Goal: Task Accomplishment & Management: Complete application form

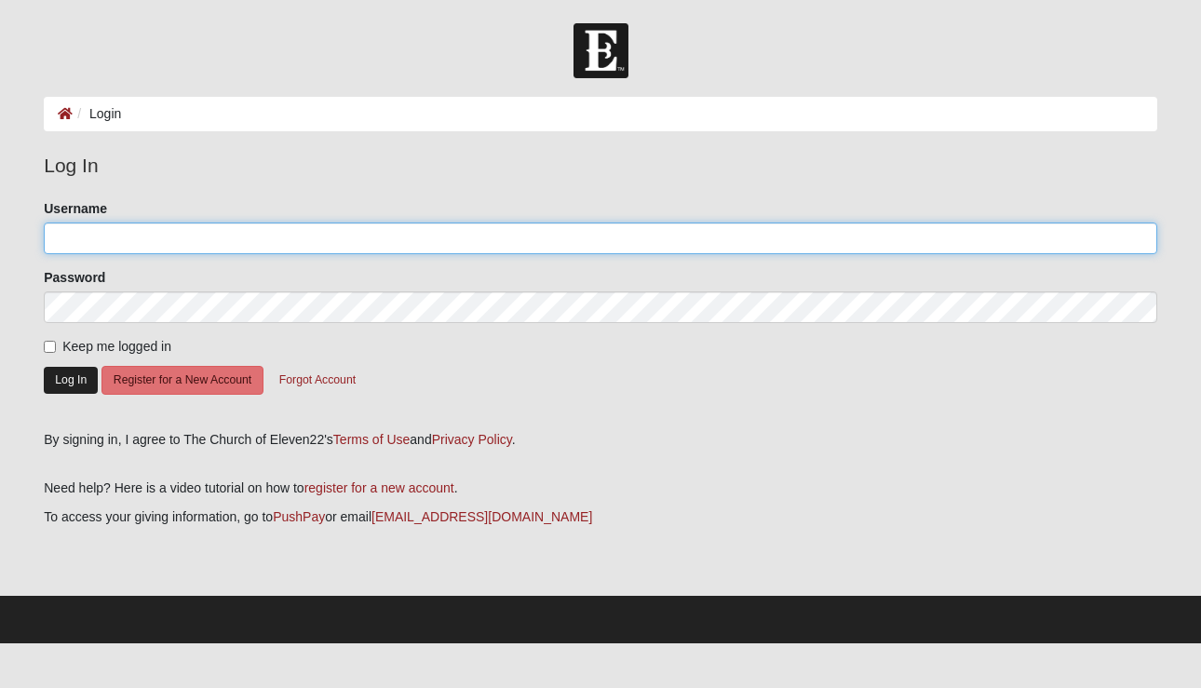
type input "danijbarringer"
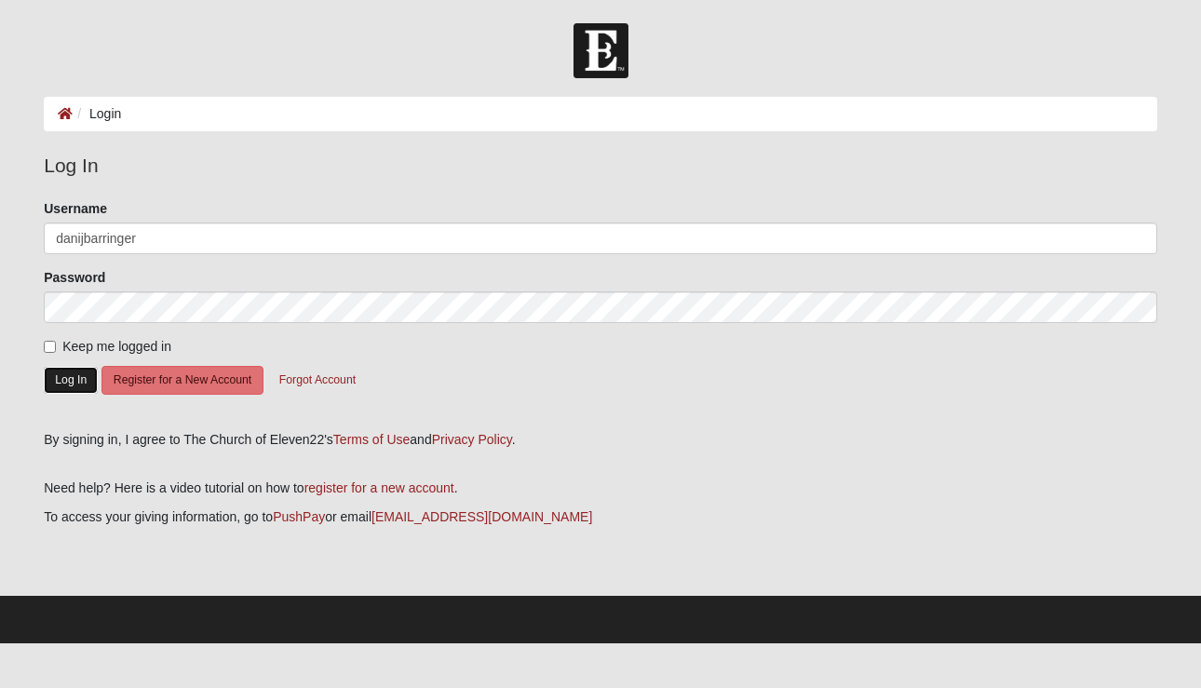
click at [75, 378] on button "Log In" at bounding box center [71, 380] width 54 height 27
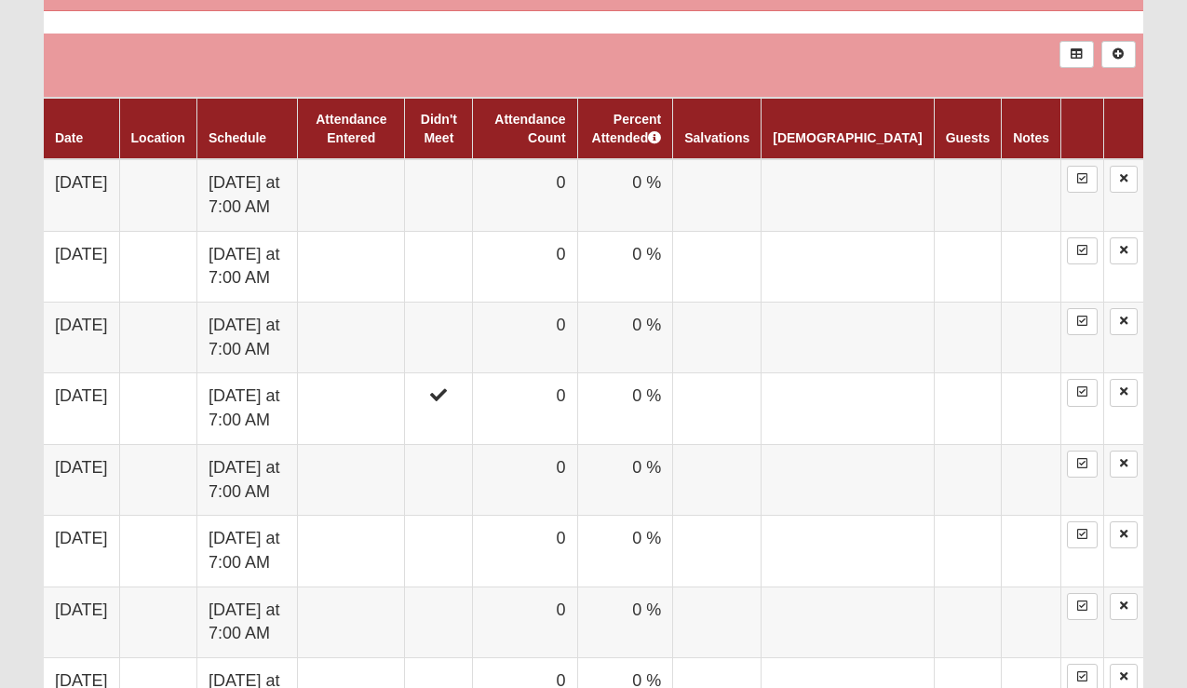
scroll to position [855, 0]
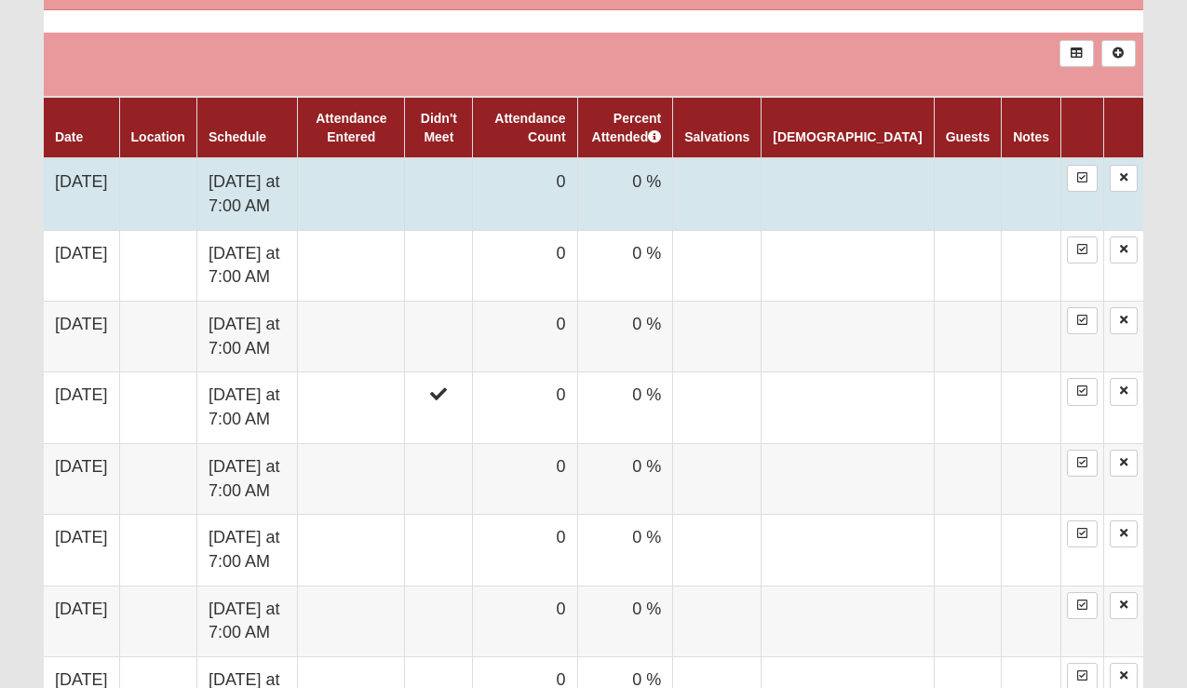
click at [473, 184] on td at bounding box center [439, 194] width 68 height 72
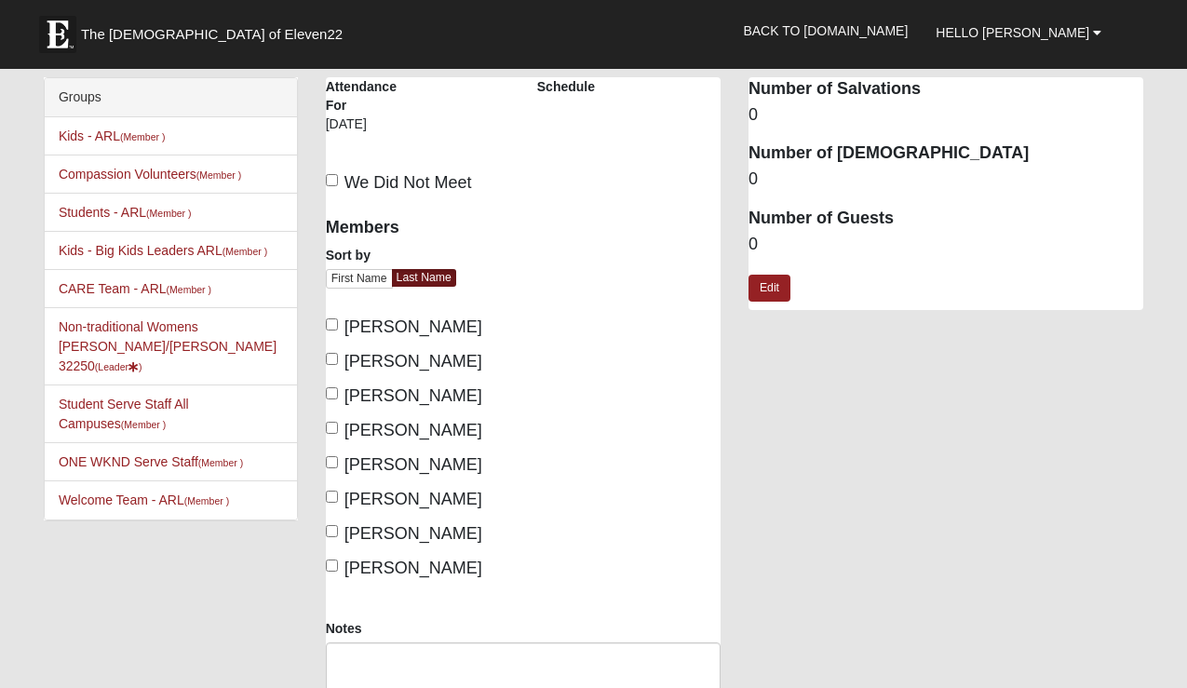
click at [424, 182] on span "We Did Not Meet" at bounding box center [409, 182] width 128 height 19
click at [338, 182] on input "We Did Not Meet" at bounding box center [332, 180] width 12 height 12
checkbox input "true"
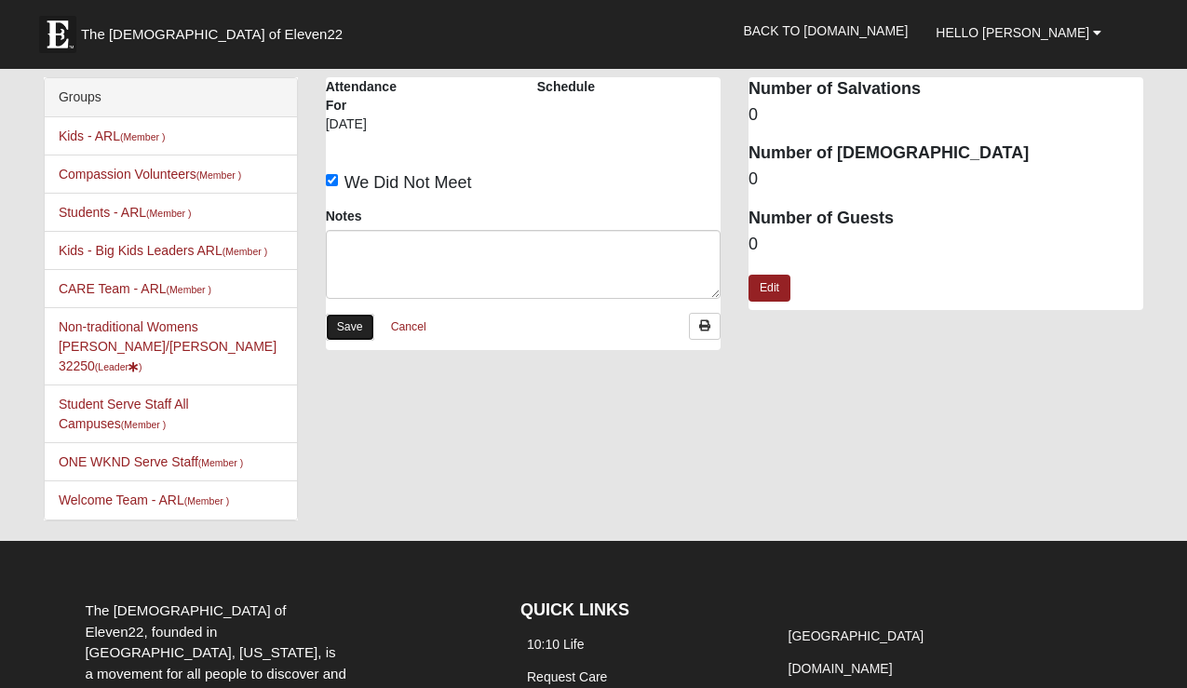
click at [355, 323] on link "Save" at bounding box center [350, 327] width 48 height 27
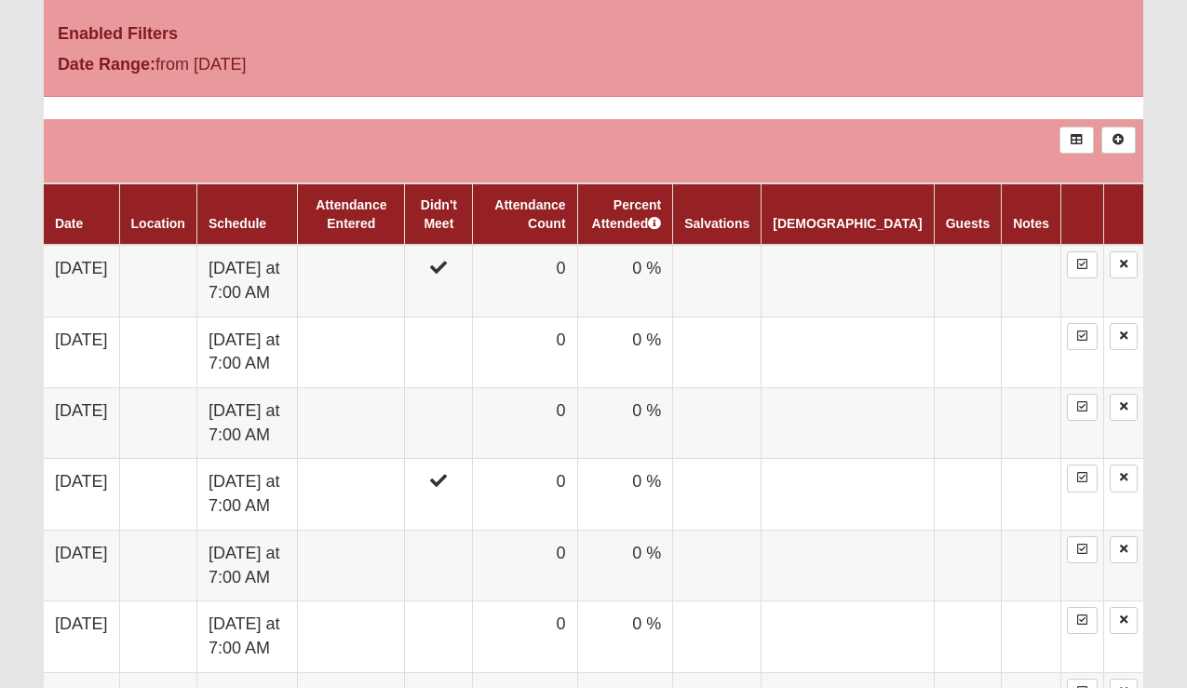
scroll to position [764, 0]
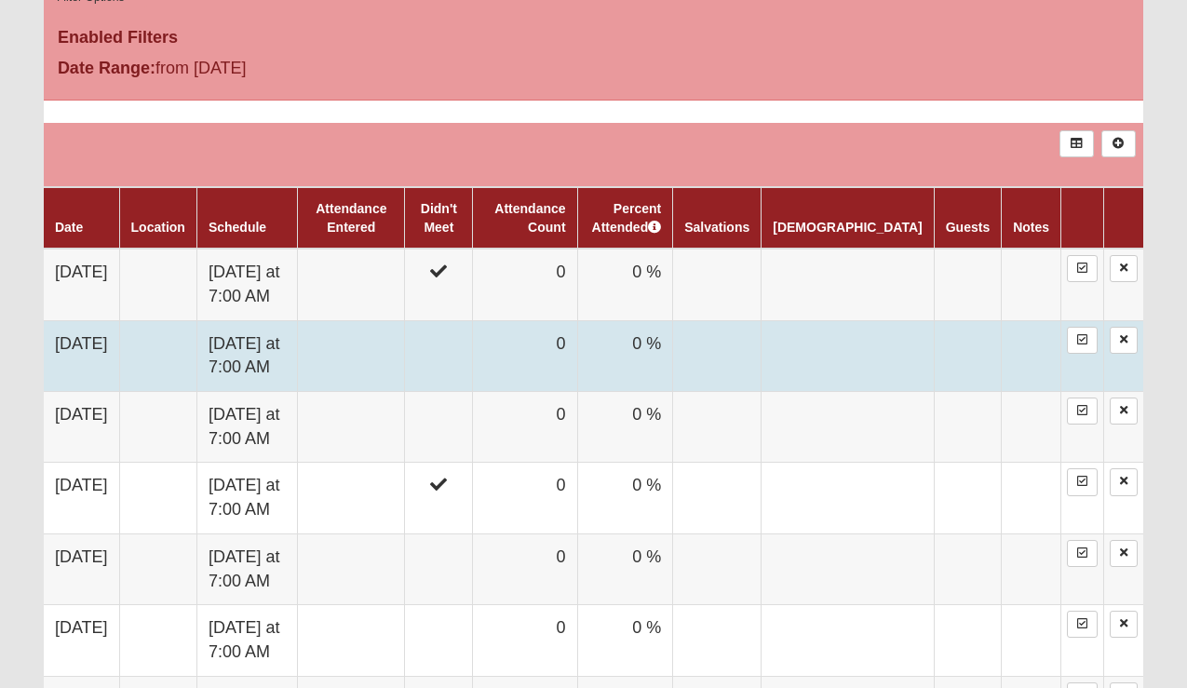
click at [473, 352] on td at bounding box center [439, 355] width 68 height 71
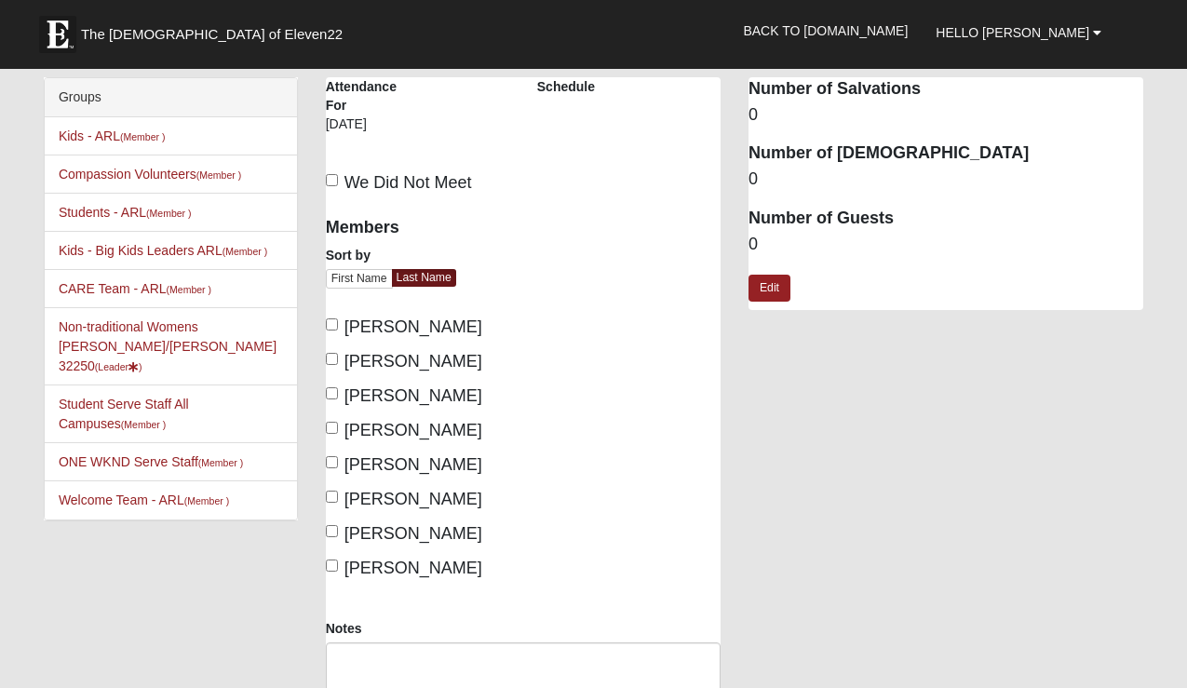
click at [425, 328] on span "[PERSON_NAME]" at bounding box center [414, 327] width 138 height 19
click at [338, 328] on input "[PERSON_NAME]" at bounding box center [332, 324] width 12 height 12
checkbox input "true"
click at [426, 358] on span "[PERSON_NAME]" at bounding box center [414, 361] width 138 height 19
click at [338, 358] on input "[PERSON_NAME]" at bounding box center [332, 359] width 12 height 12
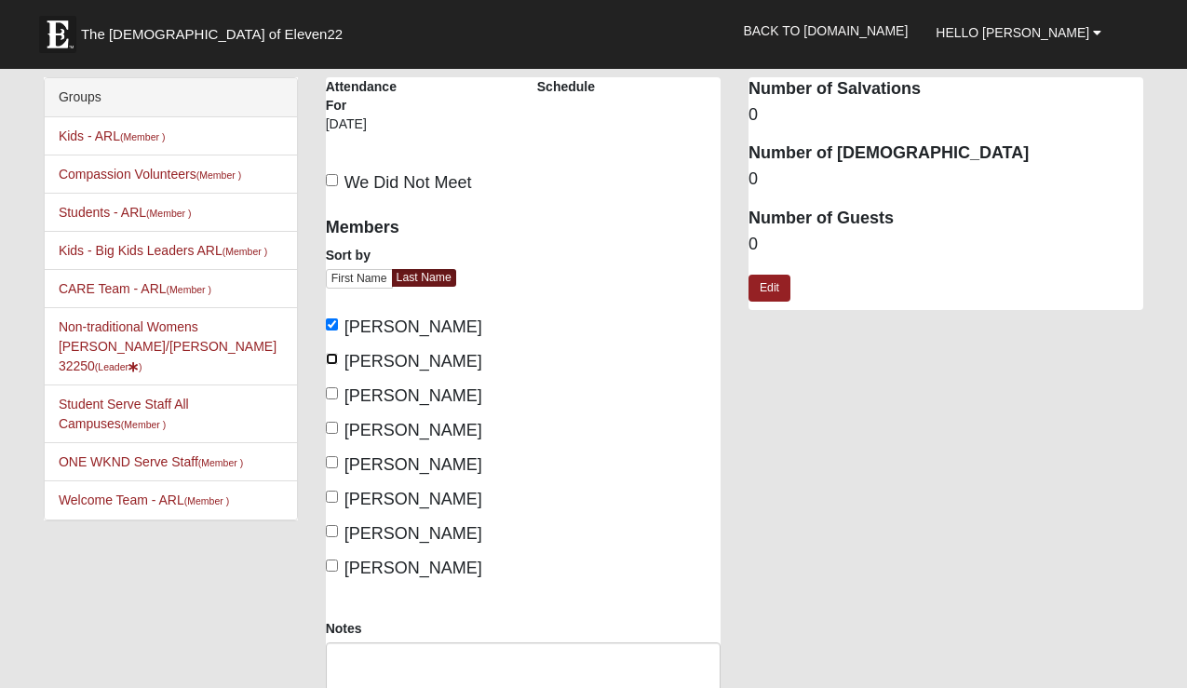
checkbox input "true"
click at [426, 389] on span "[PERSON_NAME]" at bounding box center [414, 395] width 138 height 19
click at [338, 389] on input "[PERSON_NAME]" at bounding box center [332, 393] width 12 height 12
checkbox input "true"
click at [428, 424] on span "[PERSON_NAME]" at bounding box center [414, 430] width 138 height 19
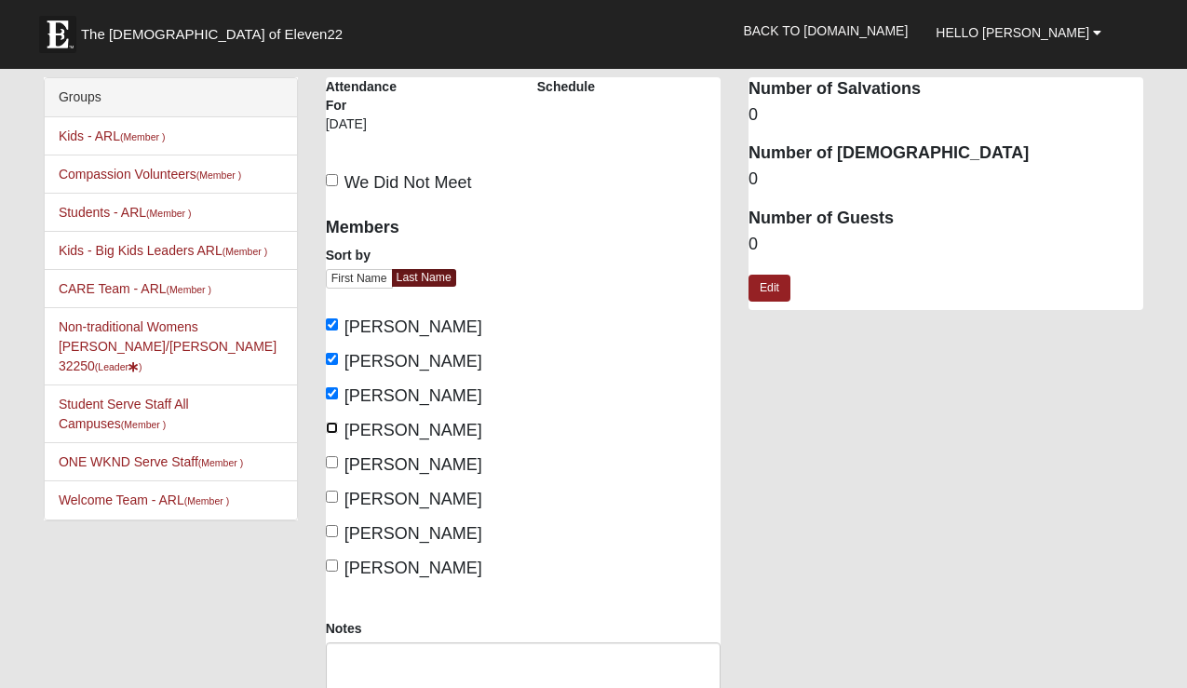
click at [338, 424] on input "[PERSON_NAME]" at bounding box center [332, 428] width 12 height 12
checkbox input "true"
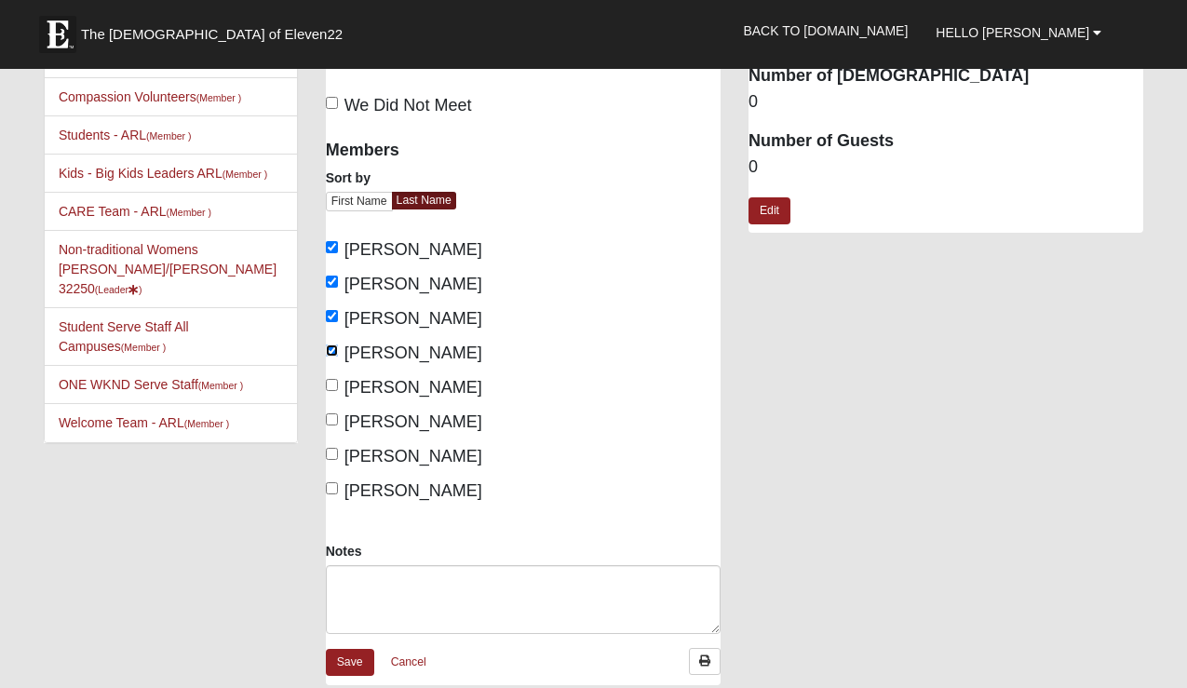
scroll to position [80, 0]
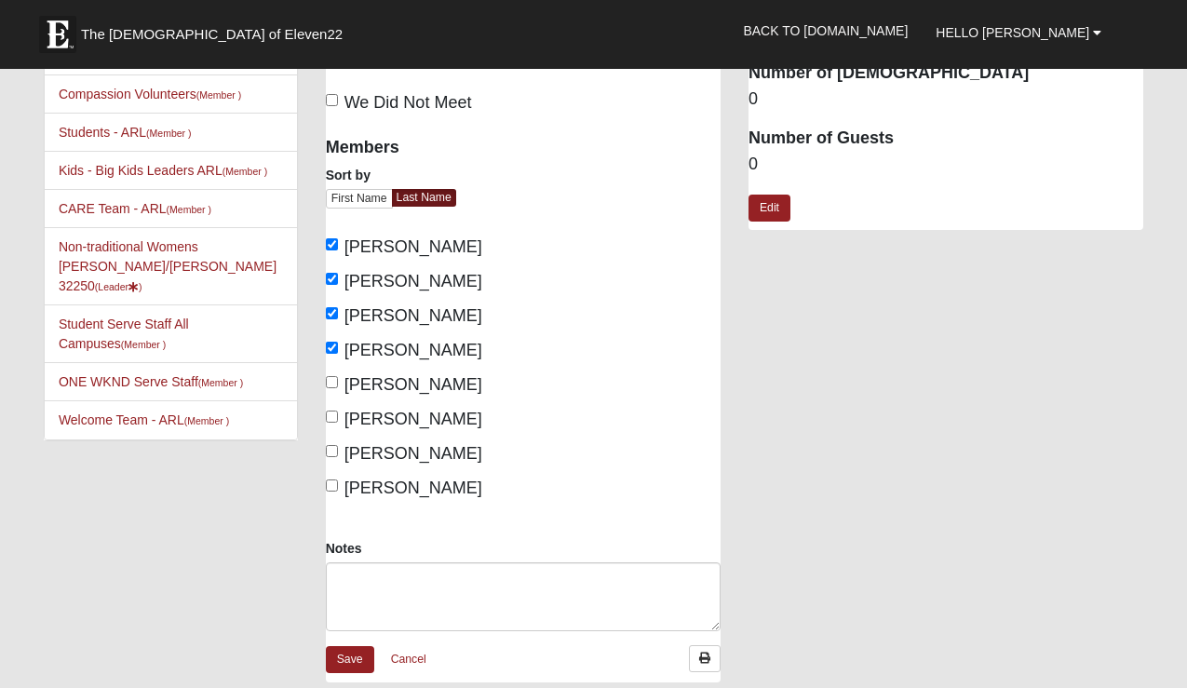
click at [449, 486] on span "[PERSON_NAME]" at bounding box center [414, 488] width 138 height 19
click at [338, 486] on input "[PERSON_NAME]" at bounding box center [332, 486] width 12 height 12
checkbox input "true"
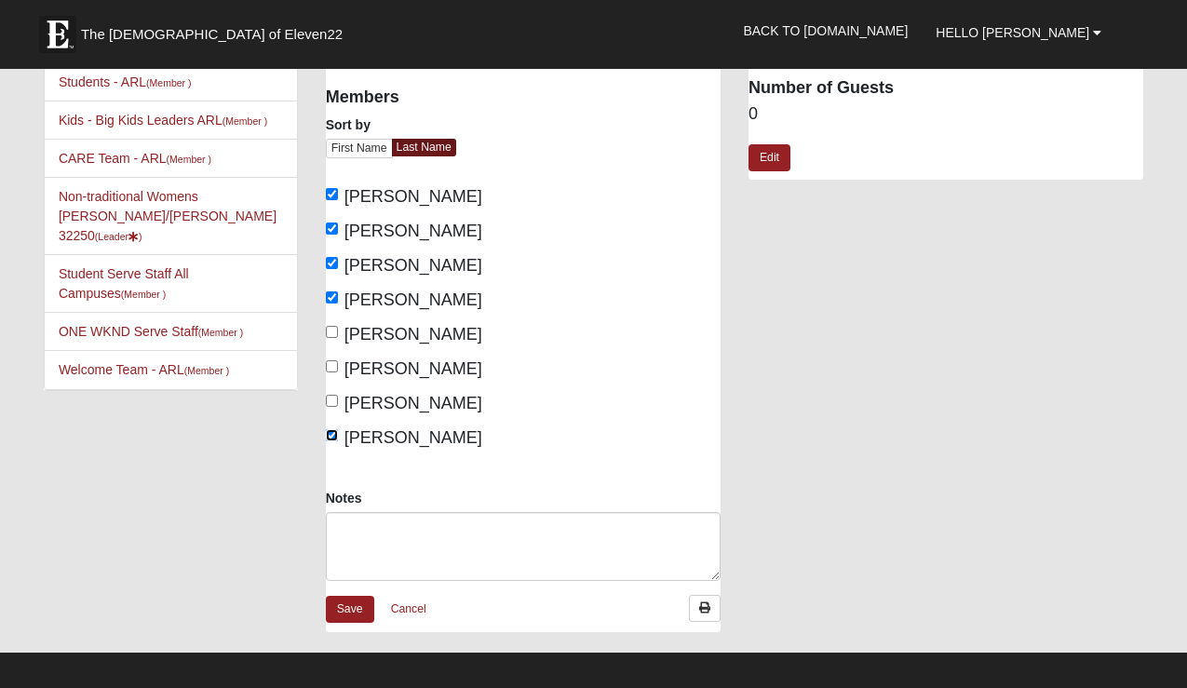
scroll to position [142, 0]
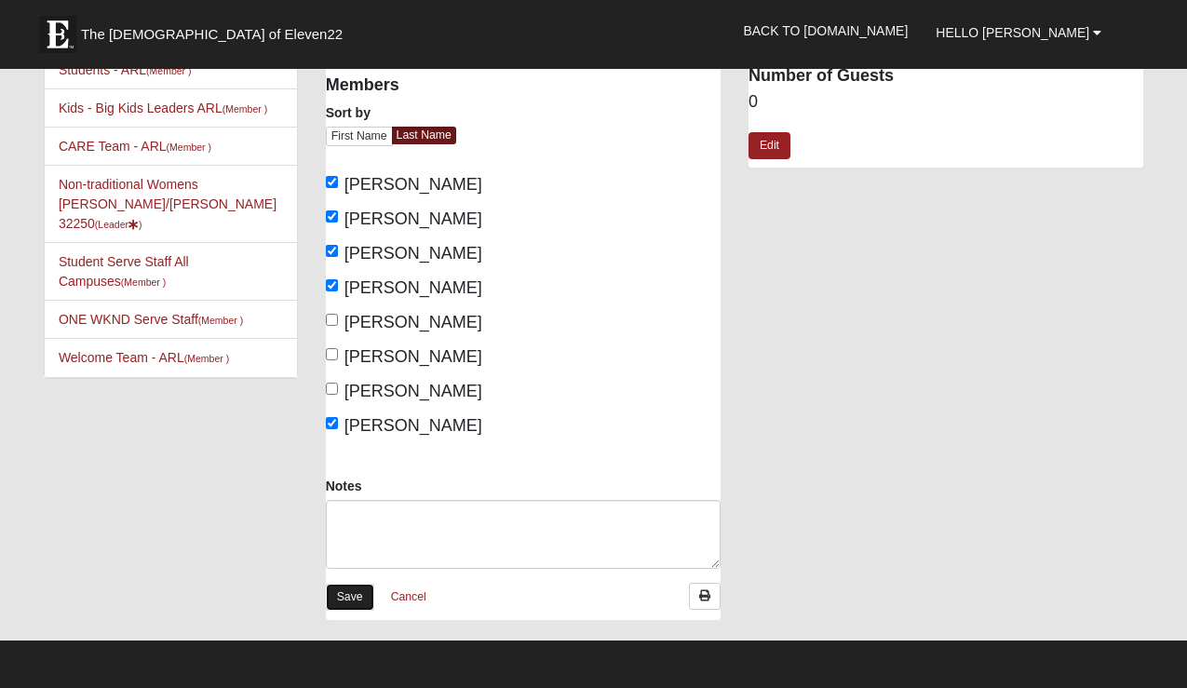
click at [351, 598] on link "Save" at bounding box center [350, 597] width 48 height 27
